Goal: Find specific page/section: Find specific page/section

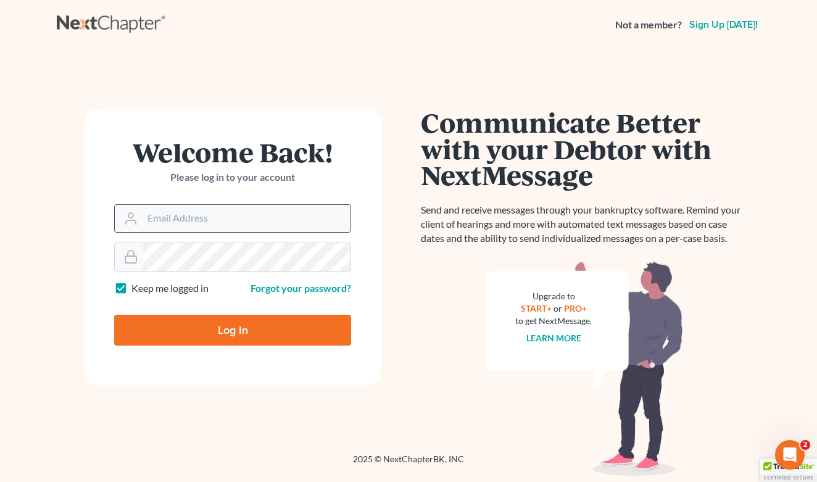
type input "[EMAIL_ADDRESS][DOMAIN_NAME]"
click at [233, 329] on input "Log In" at bounding box center [232, 330] width 237 height 31
type input "Thinking..."
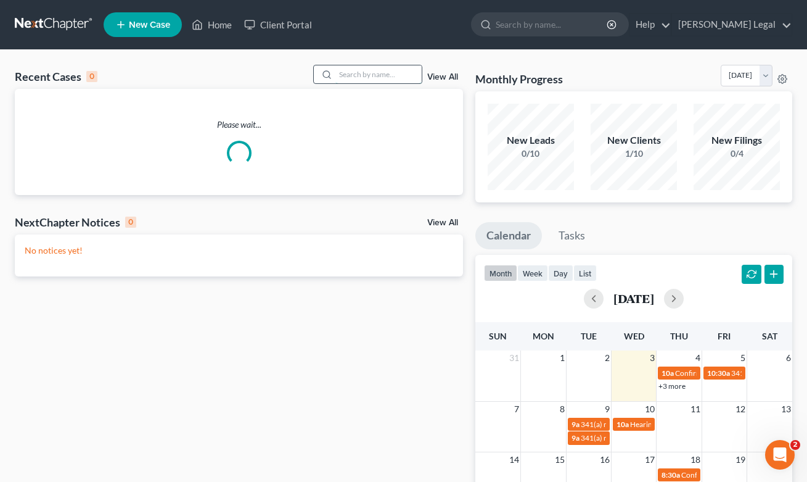
click at [357, 76] on input "search" at bounding box center [379, 74] width 86 height 18
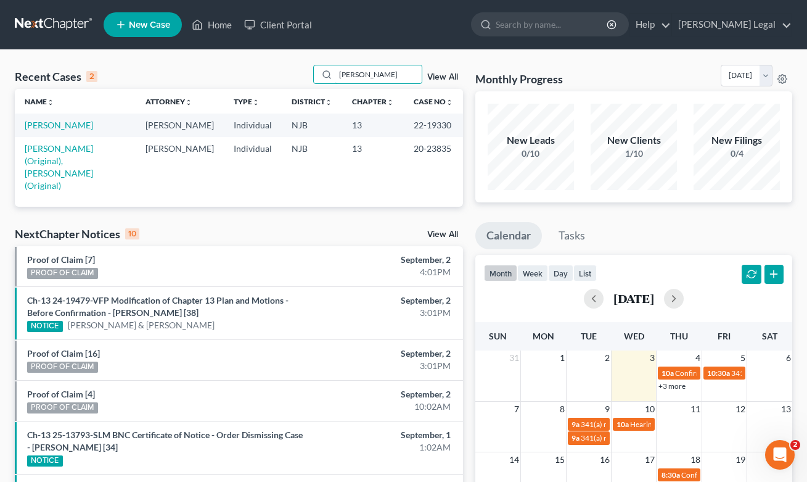
type input "[PERSON_NAME]"
drag, startPoint x: 334, startPoint y: 89, endPoint x: 65, endPoint y: 122, distance: 270.4
click at [65, 122] on link "[PERSON_NAME]" at bounding box center [59, 125] width 68 height 10
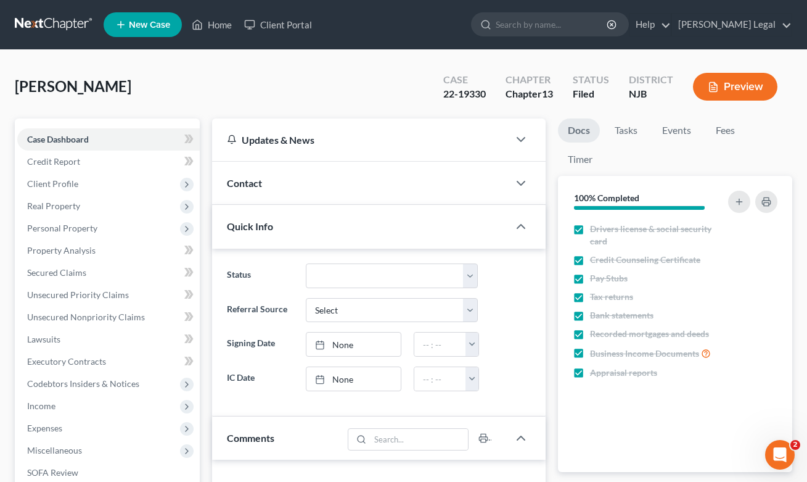
scroll to position [275, 0]
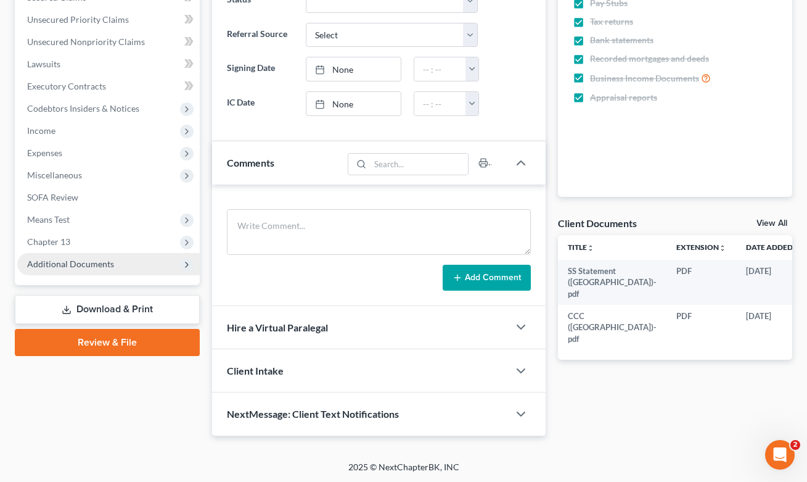
click at [103, 260] on span "Additional Documents" at bounding box center [70, 263] width 87 height 10
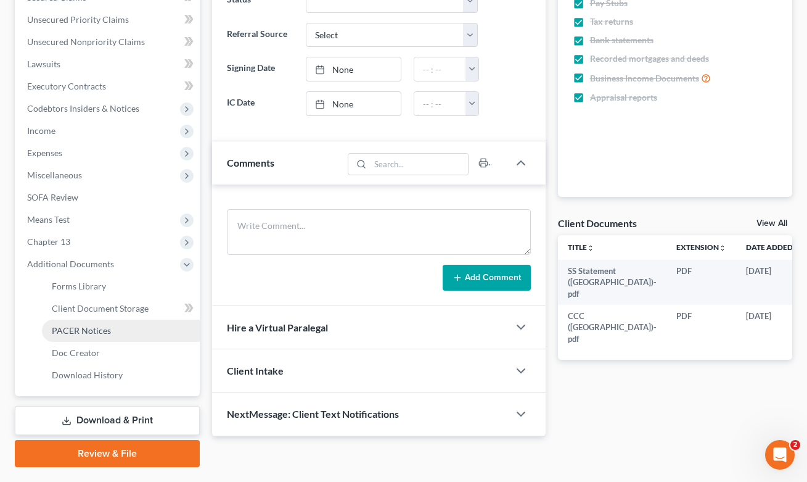
click at [99, 328] on span "PACER Notices" at bounding box center [81, 330] width 59 height 10
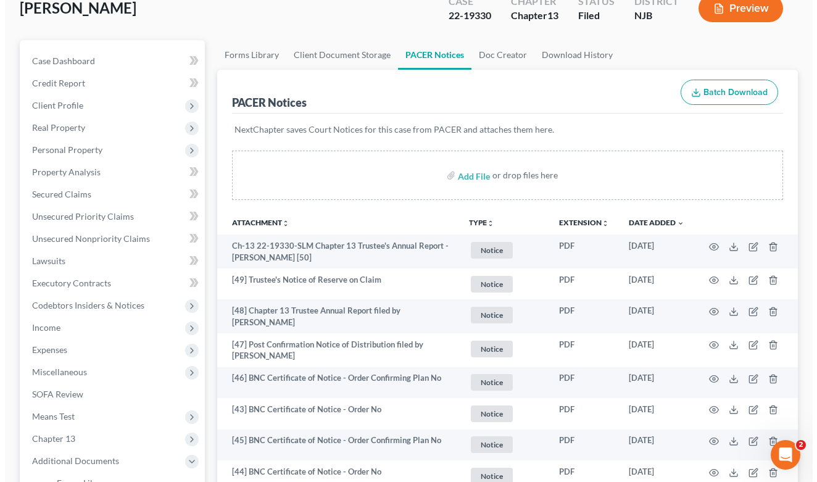
scroll to position [151, 0]
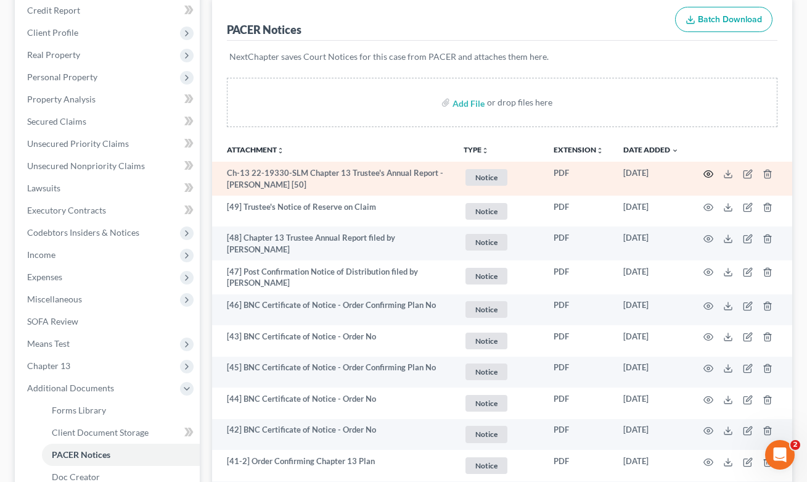
click at [709, 175] on circle "button" at bounding box center [709, 174] width 2 height 2
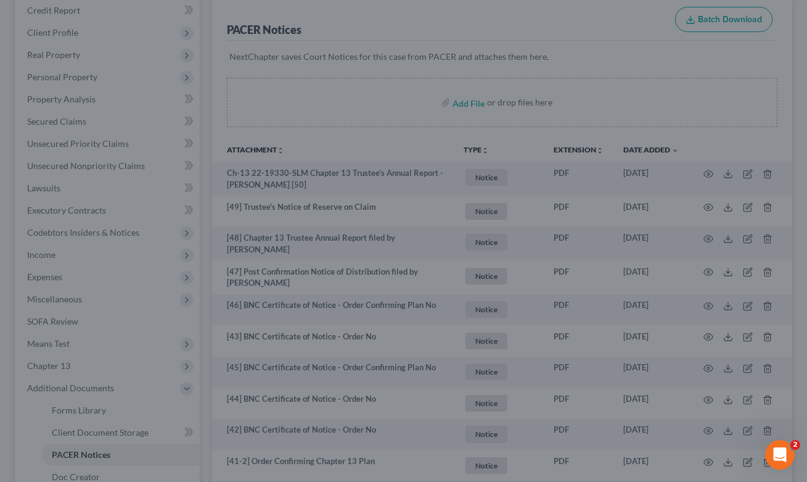
scroll to position [0, 0]
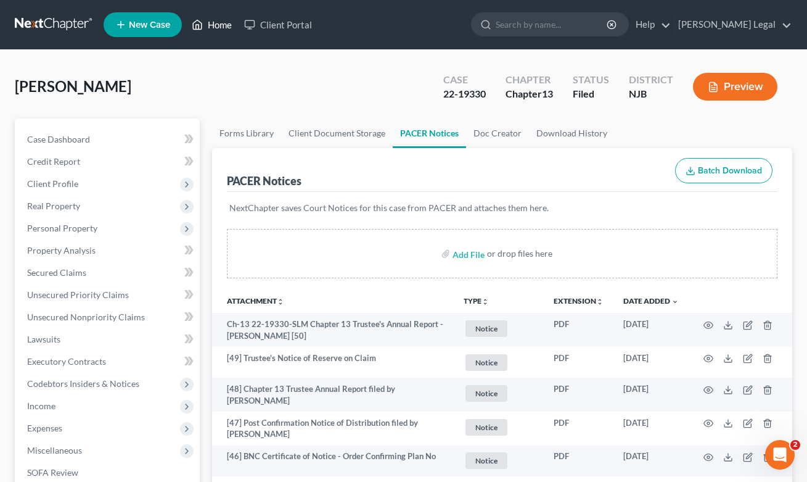
click at [212, 23] on link "Home" at bounding box center [212, 25] width 52 height 22
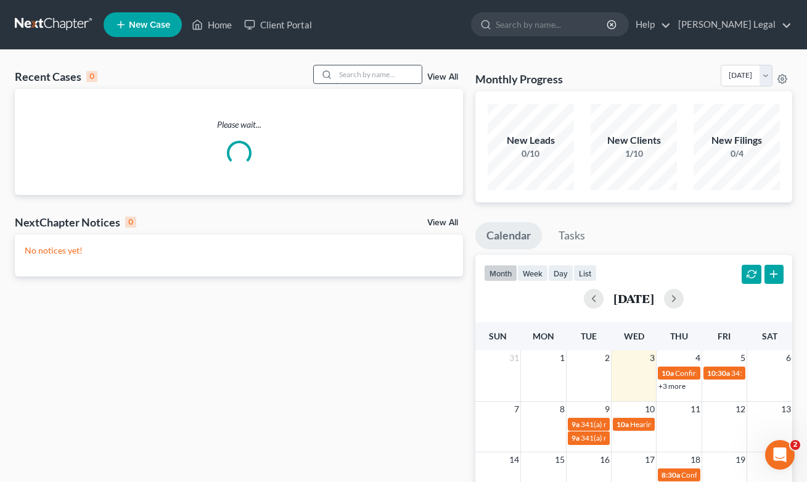
click at [386, 81] on input "search" at bounding box center [379, 74] width 86 height 18
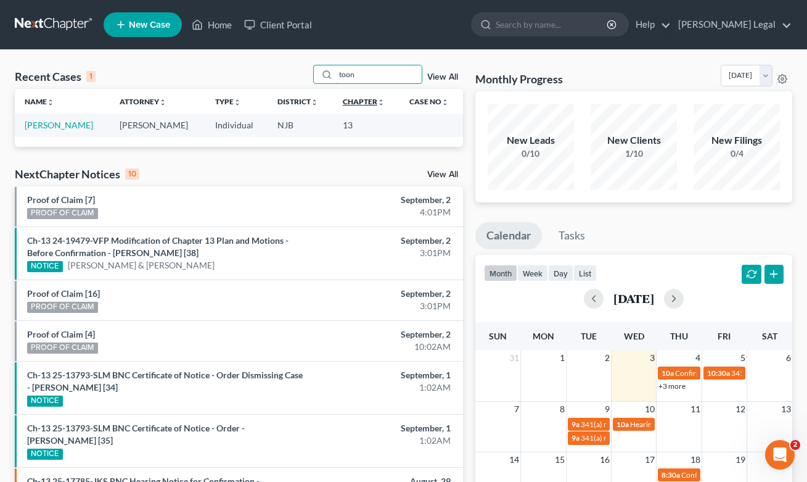
type input "toon"
drag, startPoint x: 347, startPoint y: 97, endPoint x: 73, endPoint y: 130, distance: 275.8
click at [73, 130] on link "[PERSON_NAME]" at bounding box center [59, 125] width 68 height 10
select select "3"
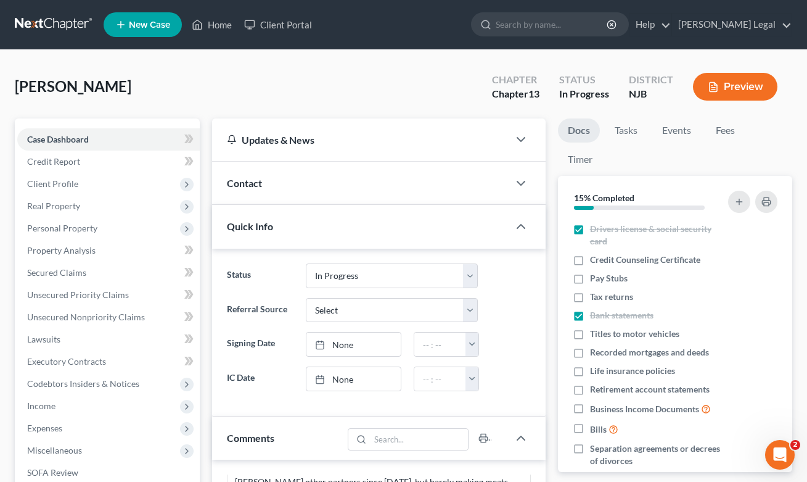
scroll to position [473, 0]
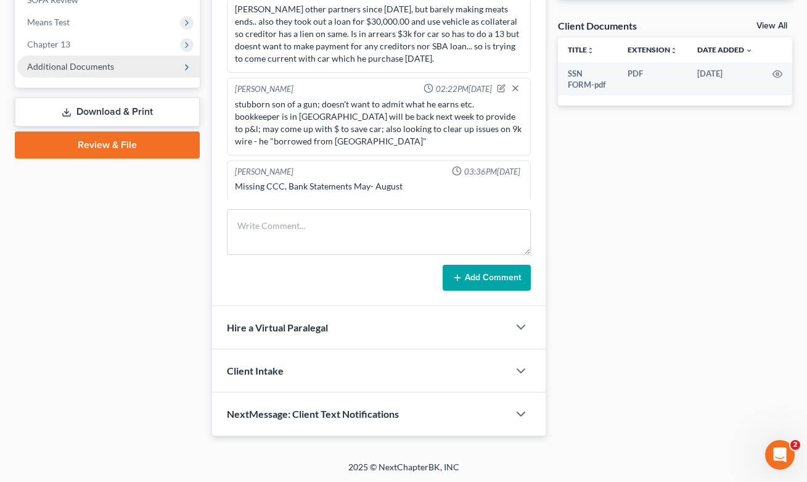
click at [61, 65] on span "Additional Documents" at bounding box center [70, 66] width 87 height 10
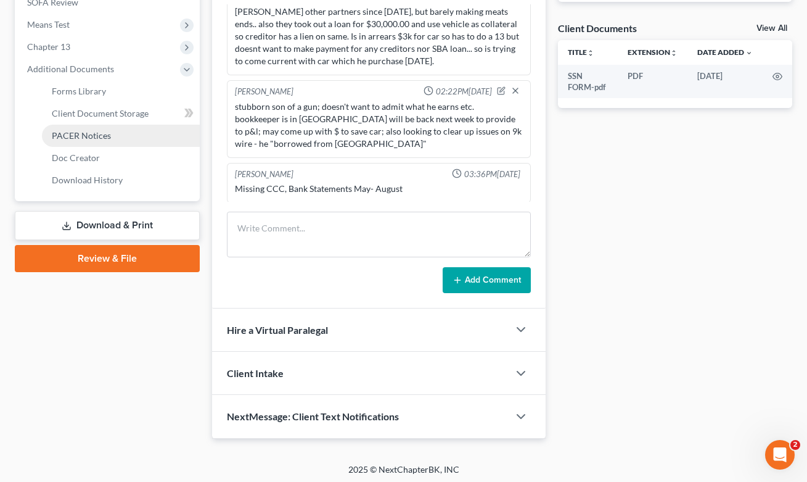
click at [101, 140] on span "PACER Notices" at bounding box center [81, 135] width 59 height 10
